Goal: Find specific page/section: Find specific page/section

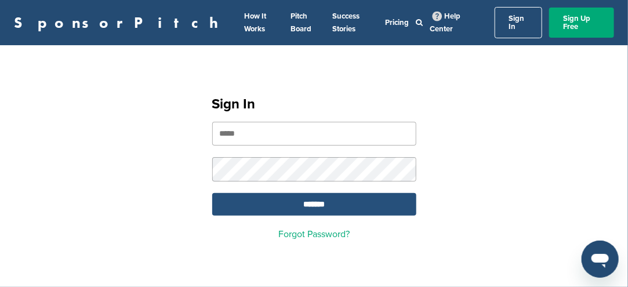
type input "**********"
click at [308, 194] on input "*******" at bounding box center [314, 204] width 204 height 23
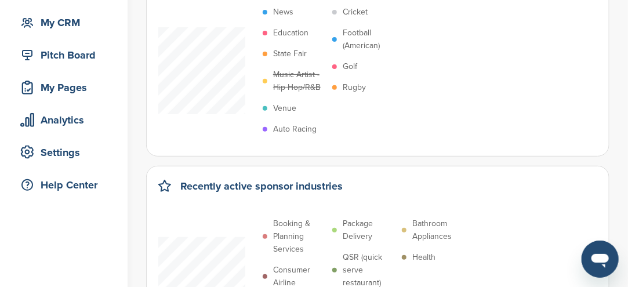
scroll to position [58, 0]
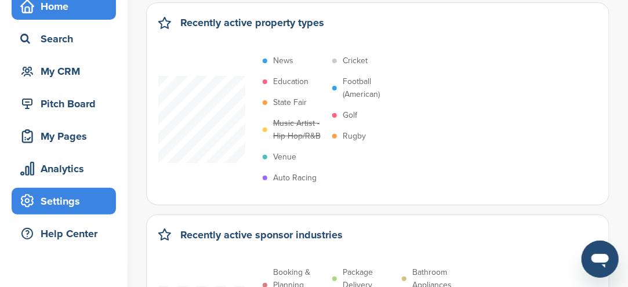
click at [54, 200] on div "Settings" at bounding box center [66, 201] width 99 height 21
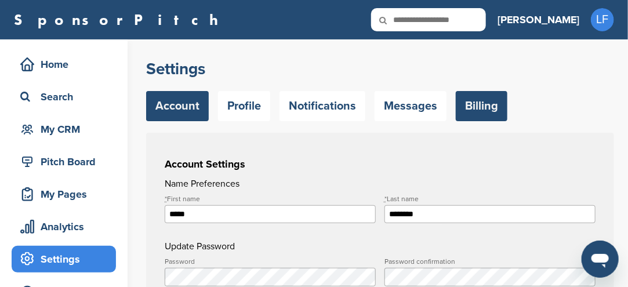
click at [488, 107] on link "Billing" at bounding box center [481, 106] width 52 height 30
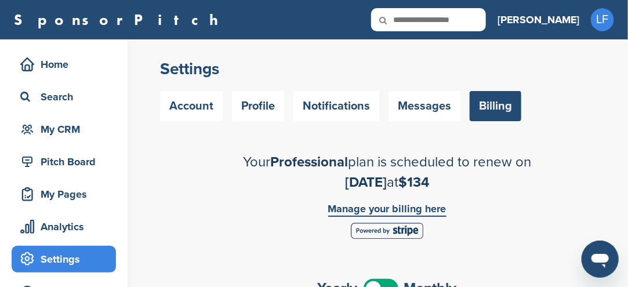
click at [374, 211] on link "Manage your billing here" at bounding box center [387, 209] width 118 height 13
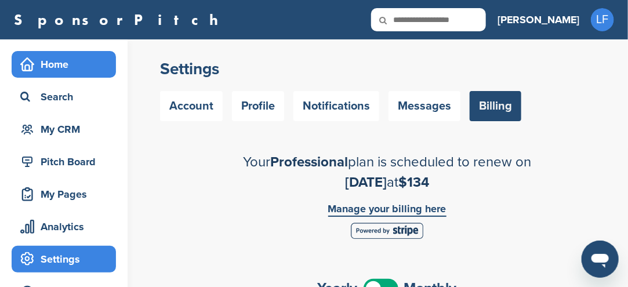
click at [68, 61] on div "Home" at bounding box center [66, 64] width 99 height 21
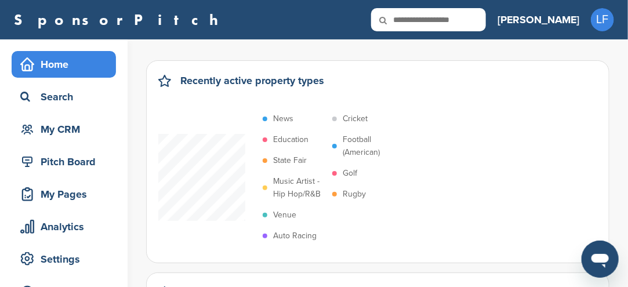
click at [479, 23] on input "text" at bounding box center [428, 19] width 115 height 23
click at [400, 224] on div "News Education State Fair Music Artist - Hip Hop/R&B Venue Auto Racing Cricket …" at bounding box center [377, 177] width 439 height 138
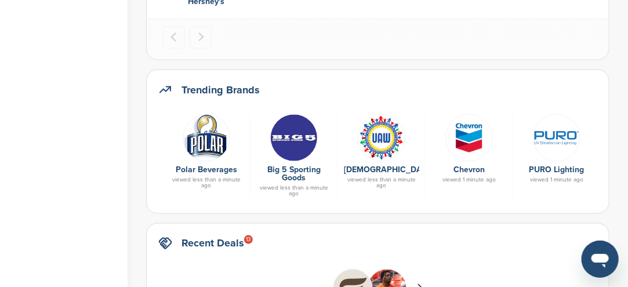
scroll to position [637, 0]
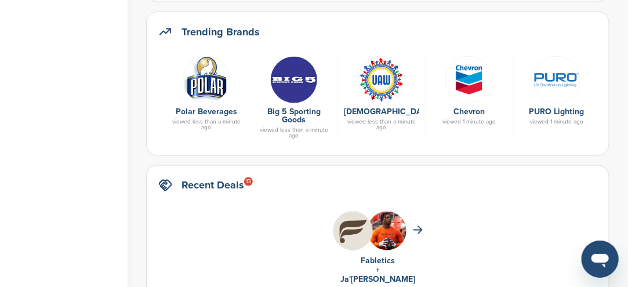
click at [209, 92] on img at bounding box center [207, 80] width 48 height 48
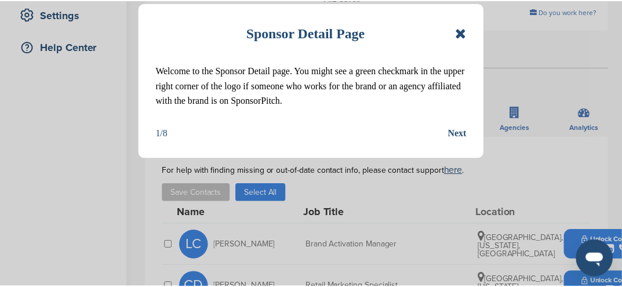
scroll to position [290, 0]
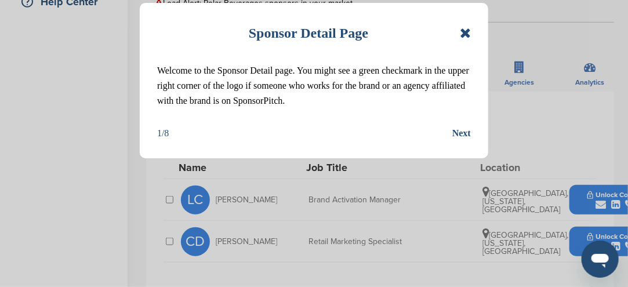
click at [464, 34] on icon at bounding box center [465, 33] width 11 height 14
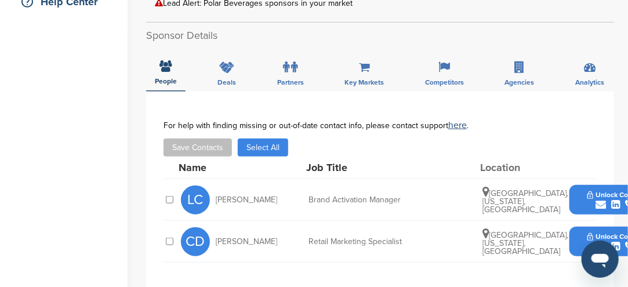
click at [586, 187] on button "Unlock Contact" at bounding box center [615, 200] width 85 height 35
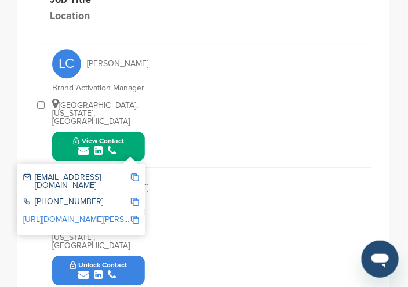
scroll to position [509, 0]
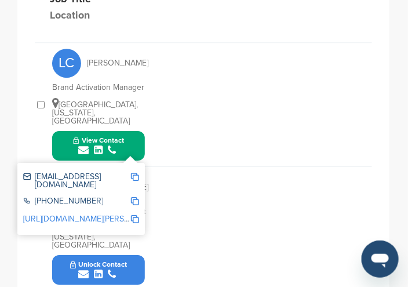
click at [126, 151] on button "View Contact" at bounding box center [98, 145] width 79 height 35
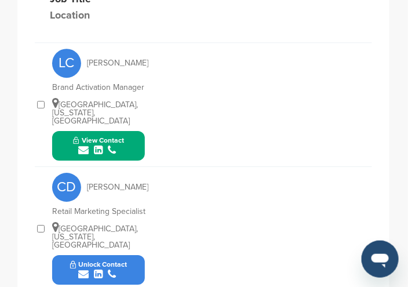
click at [126, 149] on button "View Contact" at bounding box center [98, 145] width 79 height 35
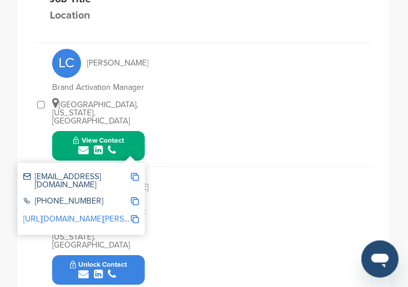
click at [134, 174] on img at bounding box center [135, 177] width 8 height 8
click at [192, 171] on div "CD Connor Dunn Retail Marketing Specialist Hudson, New Hampshire, United States…" at bounding box center [212, 228] width 320 height 123
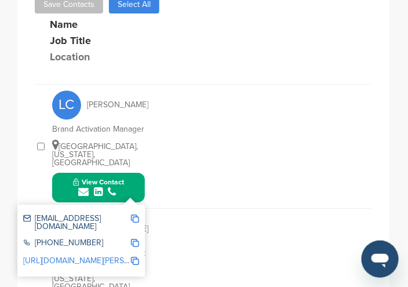
scroll to position [451, 0]
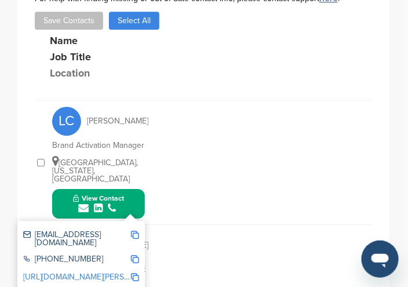
click at [166, 211] on div "LC Lisbet Crowley Brand Activation Manager Boston, Massachusetts, United States…" at bounding box center [212, 162] width 320 height 123
click at [149, 173] on div "LC Lisbet Crowley Brand Activation Manager Boston, Massachusetts, United States…" at bounding box center [212, 162] width 320 height 123
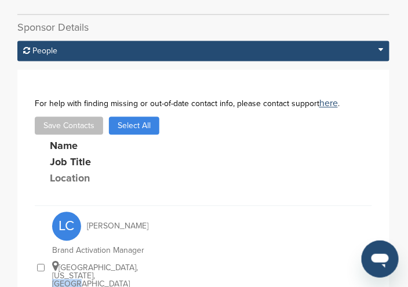
scroll to position [335, 0]
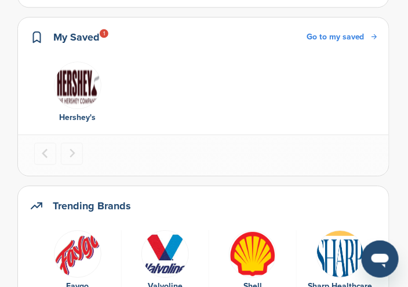
scroll to position [464, 0]
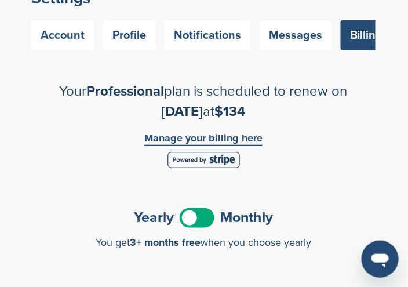
scroll to position [116, 0]
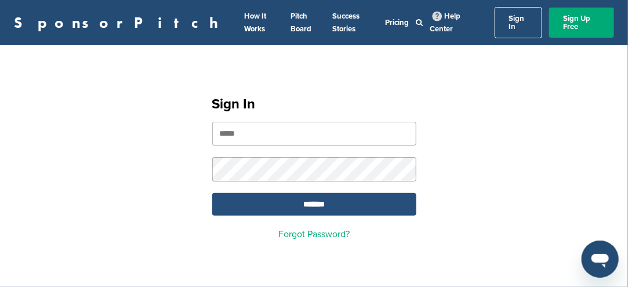
type input "**********"
click at [323, 193] on input "*******" at bounding box center [314, 204] width 204 height 23
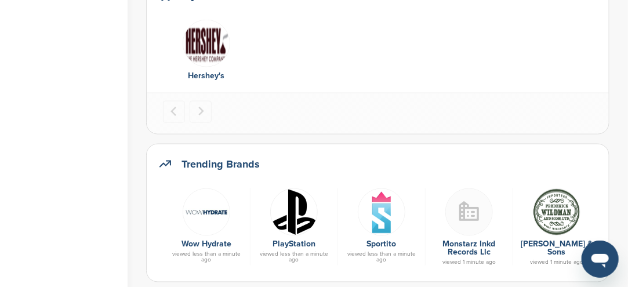
scroll to position [522, 0]
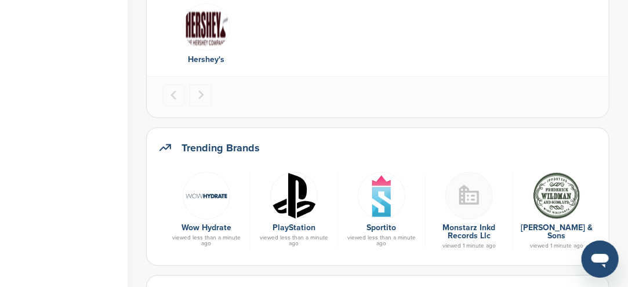
click at [382, 211] on img at bounding box center [382, 196] width 48 height 48
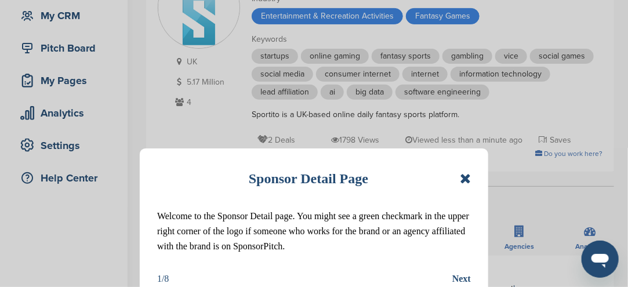
scroll to position [116, 0]
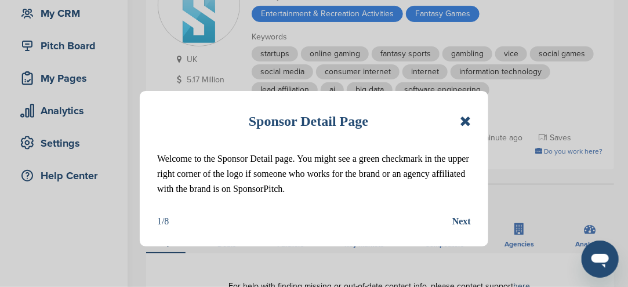
click at [469, 120] on icon at bounding box center [465, 121] width 11 height 14
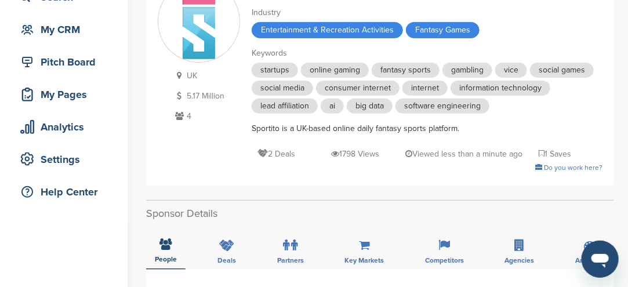
scroll to position [58, 0]
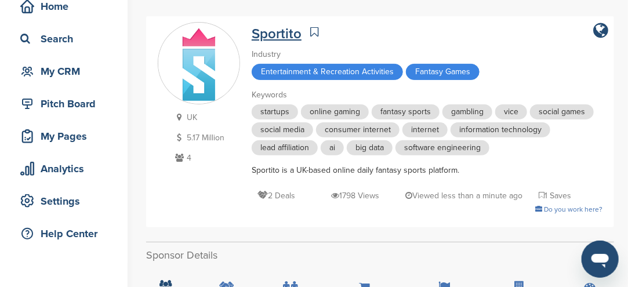
click at [286, 35] on link "Sportito" at bounding box center [276, 33] width 50 height 17
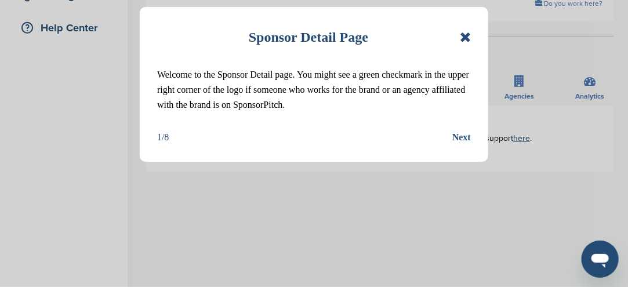
scroll to position [290, 0]
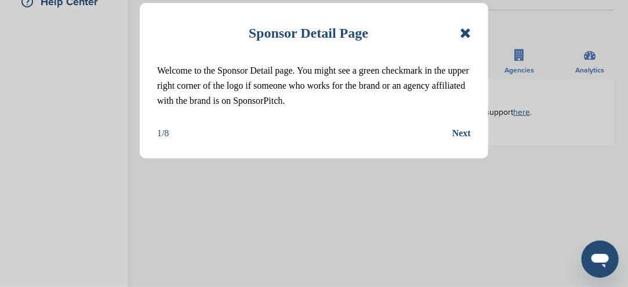
click at [461, 30] on icon at bounding box center [465, 33] width 11 height 14
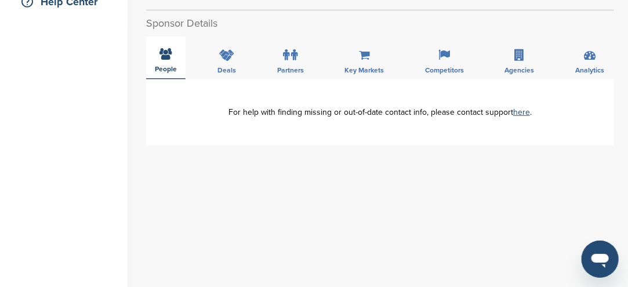
click at [170, 69] on span "People" at bounding box center [166, 68] width 22 height 7
click at [170, 63] on div "People" at bounding box center [165, 58] width 39 height 43
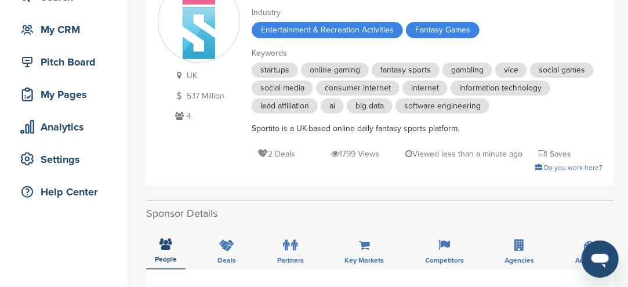
scroll to position [0, 0]
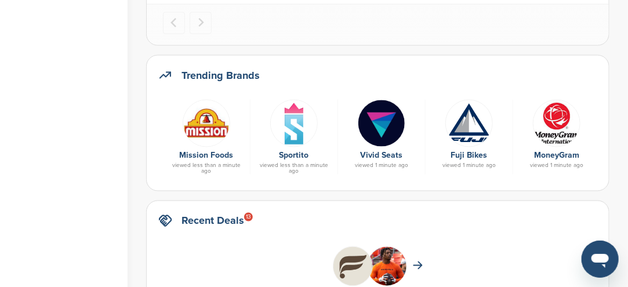
scroll to position [522, 0]
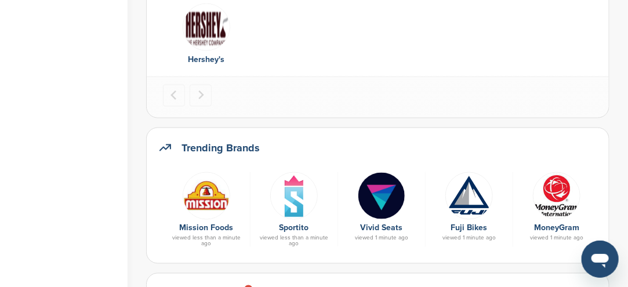
click at [210, 198] on img at bounding box center [207, 196] width 48 height 48
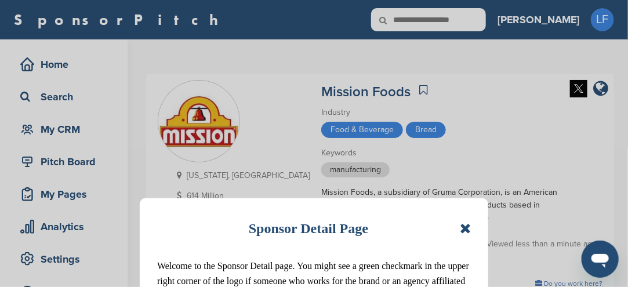
scroll to position [58, 0]
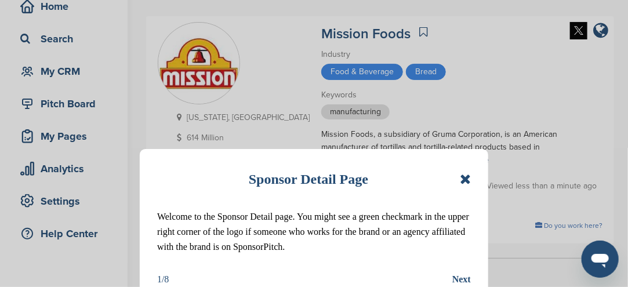
click at [465, 177] on icon at bounding box center [465, 179] width 11 height 14
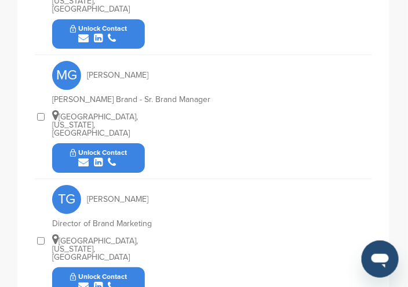
scroll to position [464, 0]
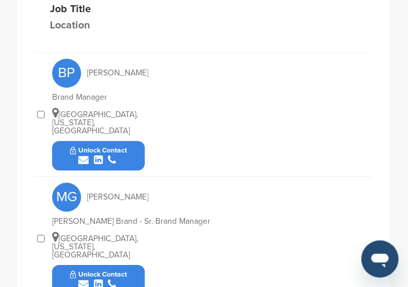
click at [131, 150] on button "Unlock Contact" at bounding box center [98, 155] width 85 height 35
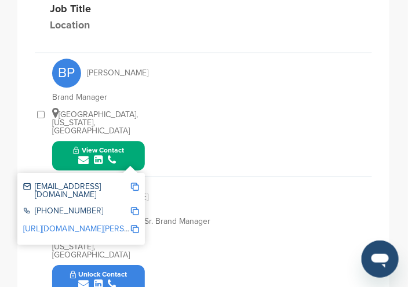
click at [133, 183] on img at bounding box center [135, 187] width 8 height 8
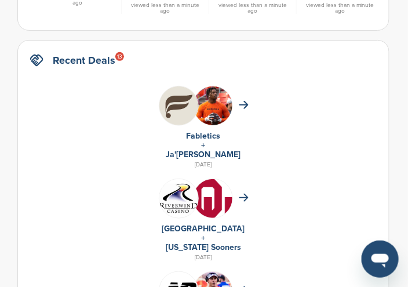
scroll to position [637, 0]
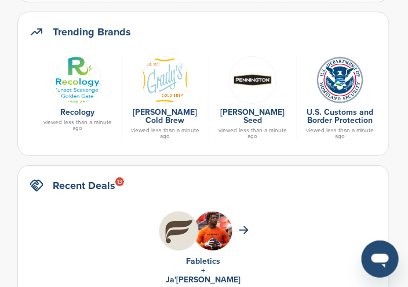
click at [78, 90] on img at bounding box center [78, 80] width 48 height 48
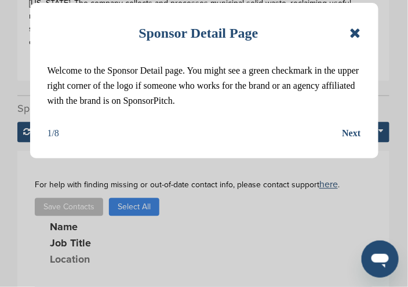
scroll to position [406, 0]
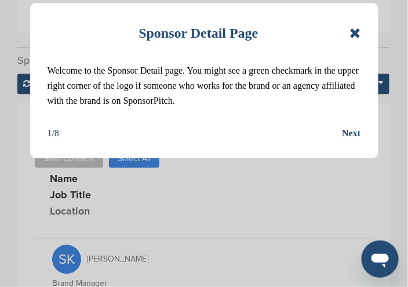
click at [358, 38] on icon at bounding box center [354, 33] width 11 height 14
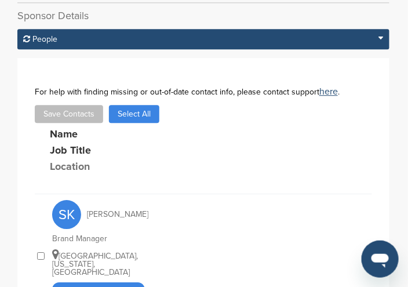
scroll to position [464, 0]
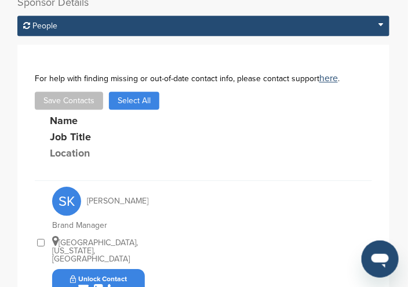
click at [84, 283] on icon "submit" at bounding box center [83, 288] width 10 height 10
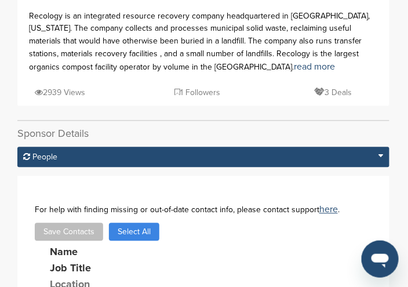
scroll to position [348, 0]
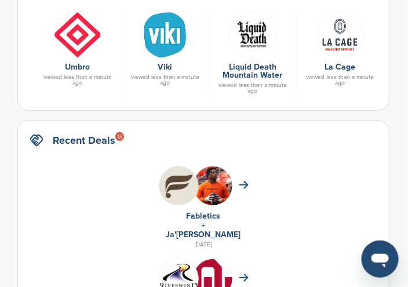
scroll to position [695, 0]
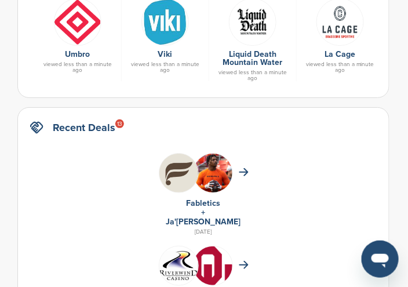
click at [63, 25] on img at bounding box center [78, 22] width 48 height 48
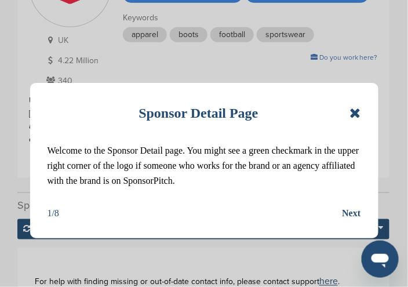
scroll to position [174, 0]
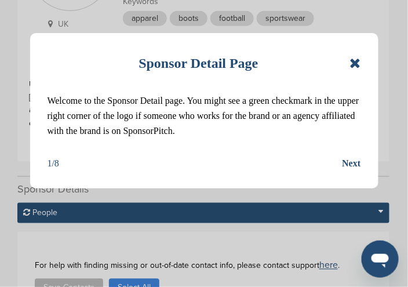
click at [353, 59] on icon at bounding box center [354, 63] width 11 height 14
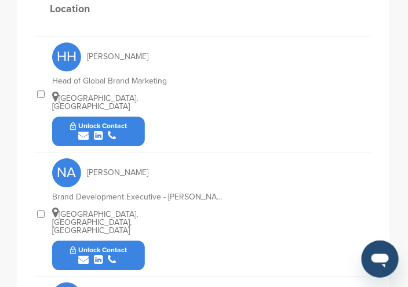
scroll to position [522, 0]
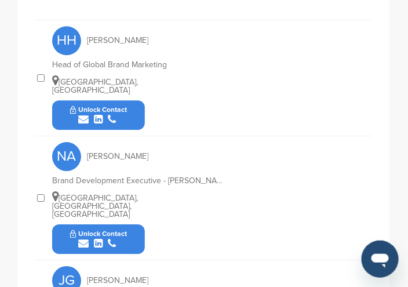
click at [127, 239] on button "Unlock Contact" at bounding box center [98, 238] width 85 height 35
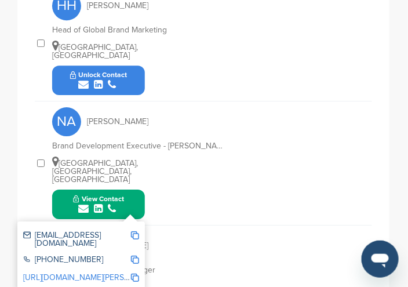
scroll to position [579, 0]
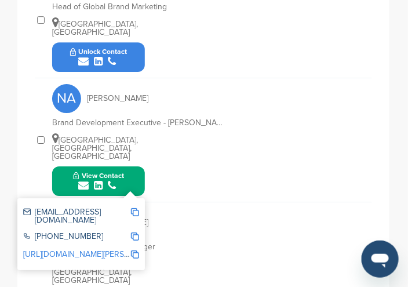
click at [136, 209] on img at bounding box center [135, 212] width 8 height 8
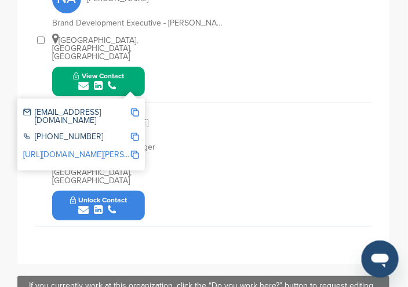
scroll to position [695, 0]
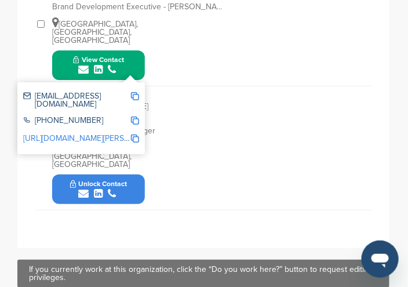
click at [192, 159] on div "JG [PERSON_NAME] Global Social Media Manager [GEOGRAPHIC_DATA], [GEOGRAPHIC_DAT…" at bounding box center [212, 147] width 320 height 123
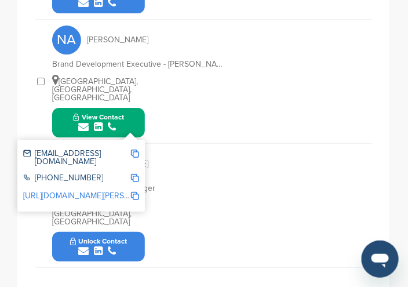
scroll to position [637, 0]
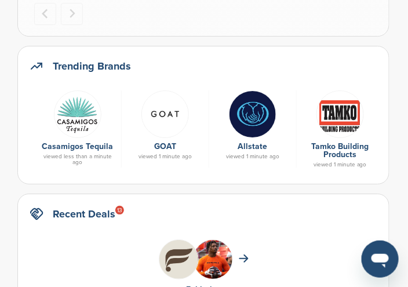
scroll to position [579, 0]
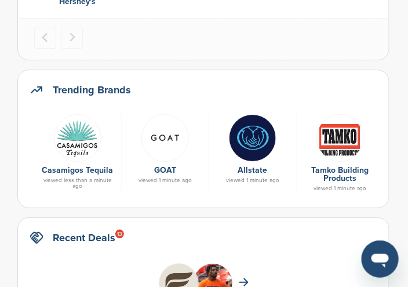
click at [256, 130] on img at bounding box center [253, 138] width 48 height 48
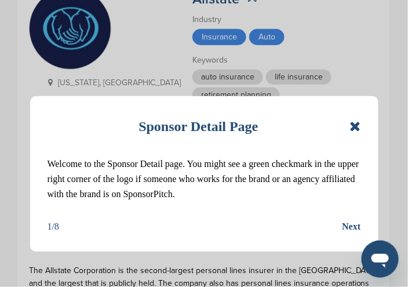
scroll to position [116, 0]
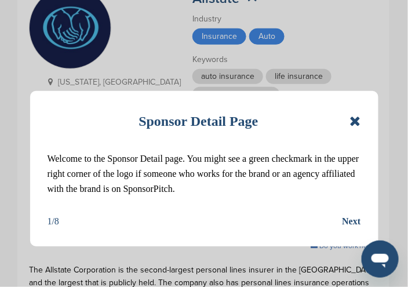
click at [352, 123] on icon at bounding box center [354, 121] width 11 height 14
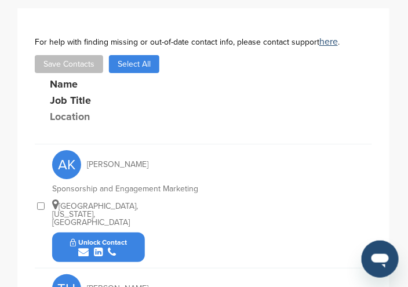
scroll to position [637, 0]
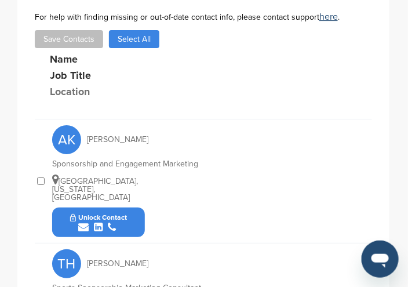
drag, startPoint x: 130, startPoint y: 166, endPoint x: 123, endPoint y: 160, distance: 9.4
click at [123, 222] on div "submit" at bounding box center [98, 227] width 57 height 11
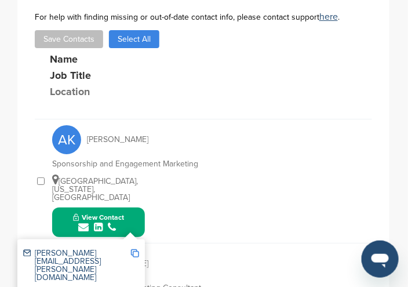
click at [135, 249] on img at bounding box center [135, 253] width 8 height 8
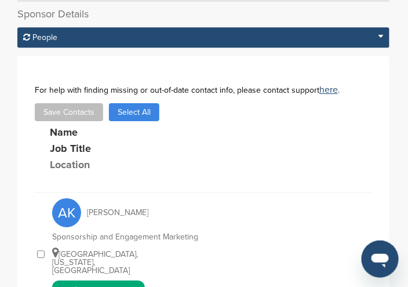
scroll to position [522, 0]
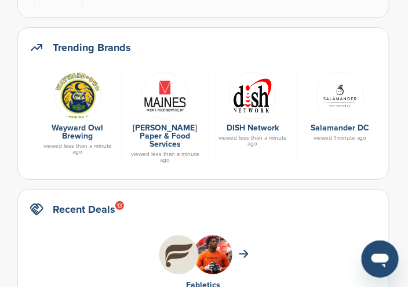
scroll to position [636, 0]
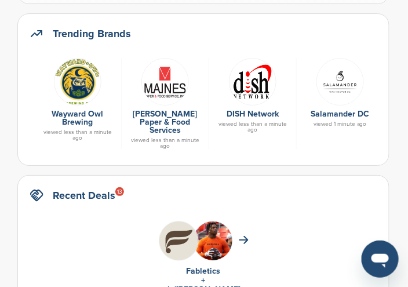
click at [251, 93] on img at bounding box center [253, 82] width 48 height 48
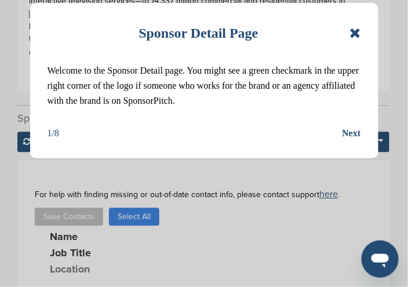
scroll to position [348, 0]
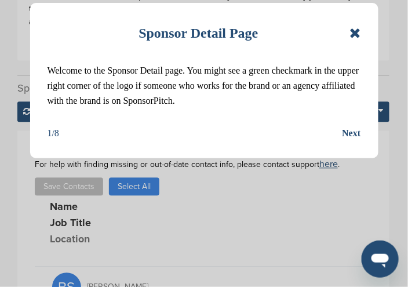
click at [353, 35] on icon at bounding box center [354, 33] width 11 height 14
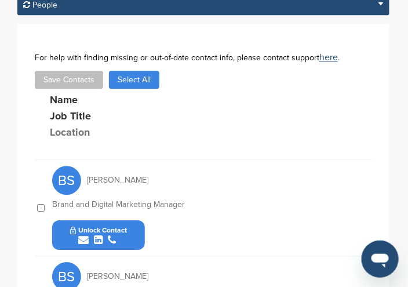
scroll to position [464, 0]
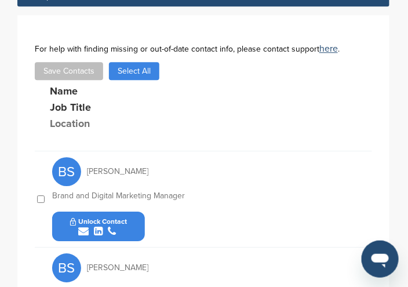
drag, startPoint x: 124, startPoint y: 198, endPoint x: 79, endPoint y: 199, distance: 44.6
click at [79, 226] on icon "submit" at bounding box center [83, 231] width 10 height 10
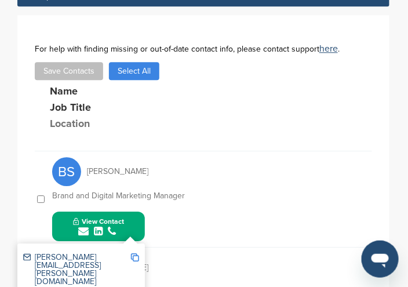
click at [134, 253] on img at bounding box center [135, 257] width 8 height 8
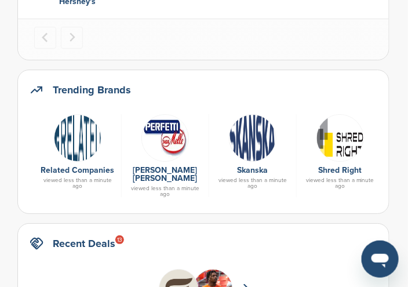
scroll to position [578, 0]
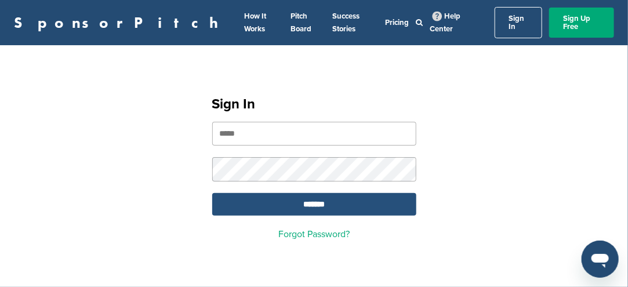
type input "**********"
click at [311, 193] on input "*******" at bounding box center [314, 204] width 204 height 23
click at [307, 198] on input "*******" at bounding box center [314, 204] width 204 height 23
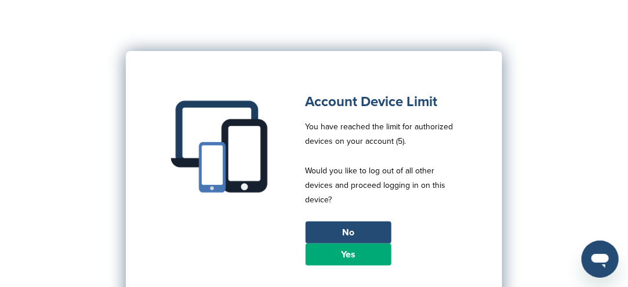
scroll to position [116, 0]
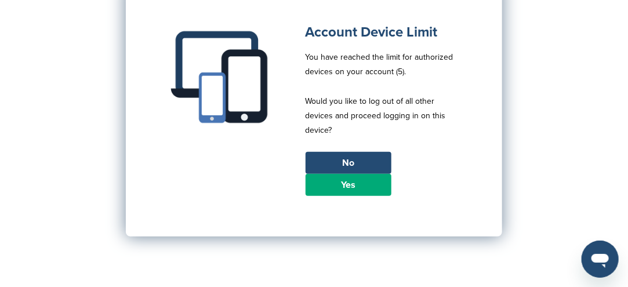
click at [340, 183] on link "Yes" at bounding box center [348, 185] width 86 height 22
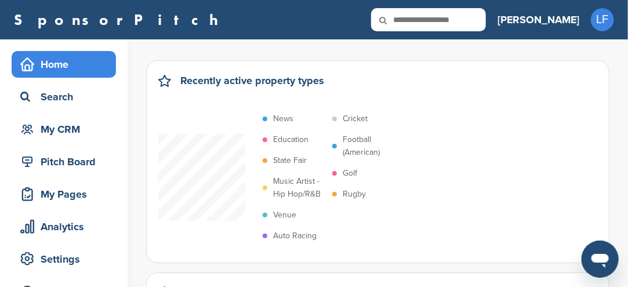
click at [410, 23] on icon at bounding box center [390, 20] width 39 height 24
click at [410, 21] on icon at bounding box center [390, 20] width 39 height 24
click at [410, 16] on icon at bounding box center [390, 20] width 39 height 24
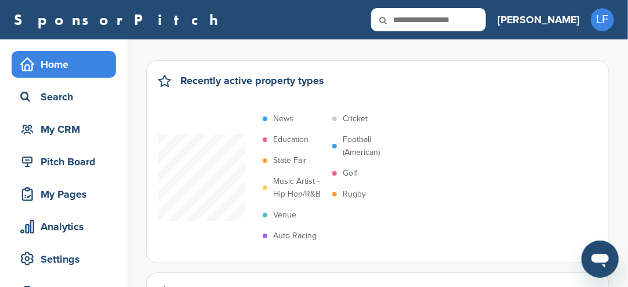
click at [410, 16] on icon at bounding box center [390, 20] width 39 height 24
click at [486, 16] on input "text" at bounding box center [428, 19] width 115 height 23
type input "*****"
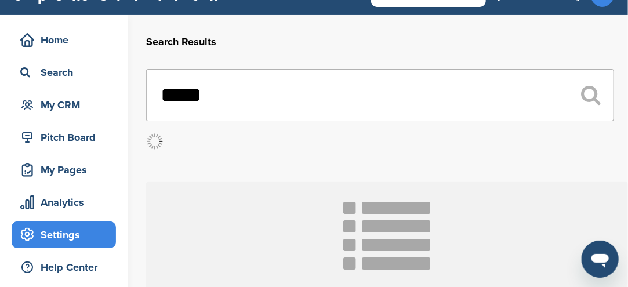
scroll to position [58, 0]
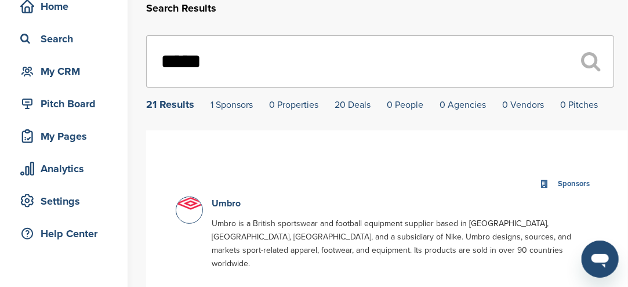
click at [166, 104] on div "21 Results" at bounding box center [170, 104] width 48 height 10
click at [186, 209] on img at bounding box center [190, 203] width 29 height 13
click at [185, 210] on img at bounding box center [190, 203] width 29 height 13
click at [218, 200] on link "Umbro" at bounding box center [225, 204] width 29 height 12
click at [218, 202] on link "Umbro" at bounding box center [225, 204] width 29 height 12
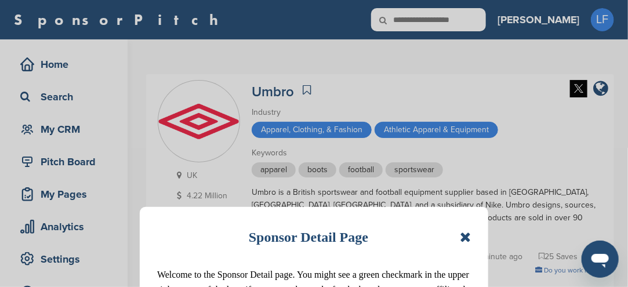
click at [221, 204] on div "Sponsor Detail Page Welcome to the Sponsor Detail page. You might see a green c…" at bounding box center [314, 143] width 628 height 287
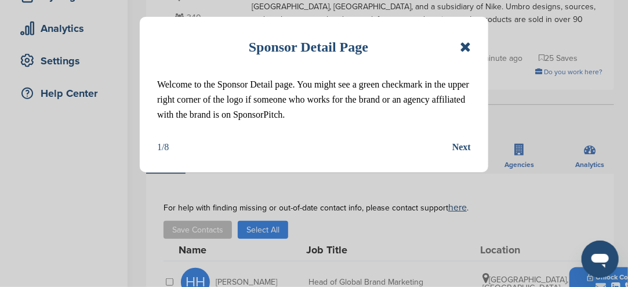
scroll to position [232, 0]
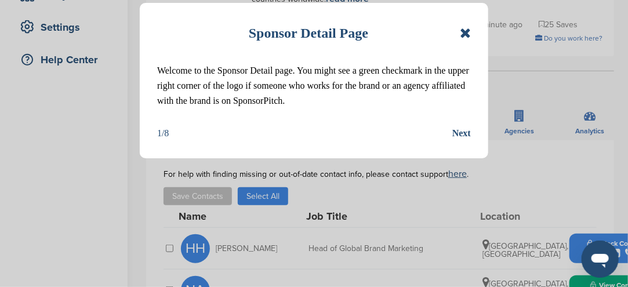
click at [464, 30] on icon at bounding box center [465, 33] width 11 height 14
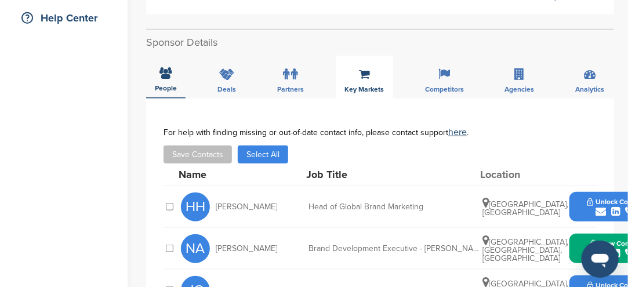
scroll to position [290, 0]
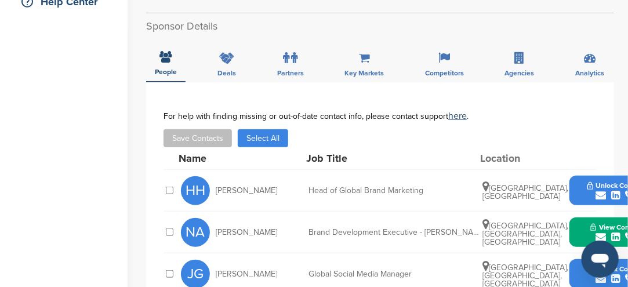
drag, startPoint x: 203, startPoint y: 192, endPoint x: 188, endPoint y: 195, distance: 15.2
click at [188, 195] on span "HH" at bounding box center [195, 190] width 29 height 29
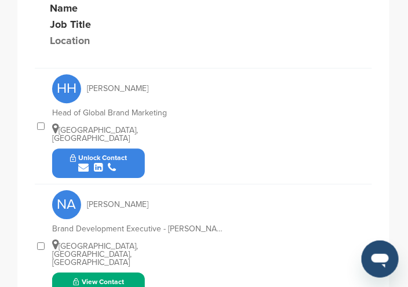
scroll to position [458, 0]
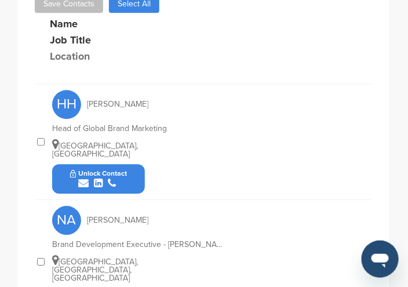
click at [85, 180] on icon "submit" at bounding box center [83, 183] width 10 height 10
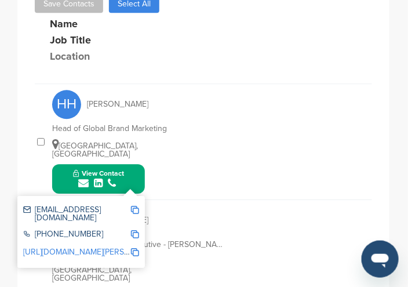
click at [133, 206] on img at bounding box center [135, 210] width 8 height 8
